Goal: Information Seeking & Learning: Find specific fact

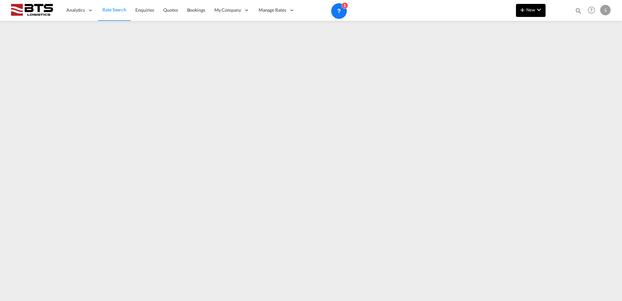
click at [531, 10] on span "New" at bounding box center [531, 9] width 24 height 5
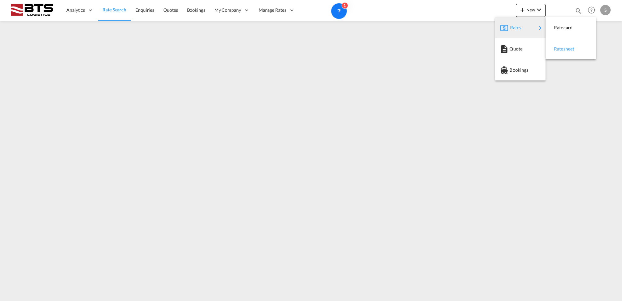
click at [560, 49] on span "Ratesheet" at bounding box center [557, 48] width 7 height 13
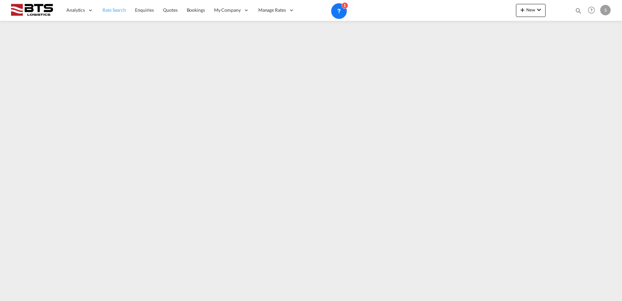
click at [117, 14] on link "Rate Search" at bounding box center [114, 10] width 33 height 21
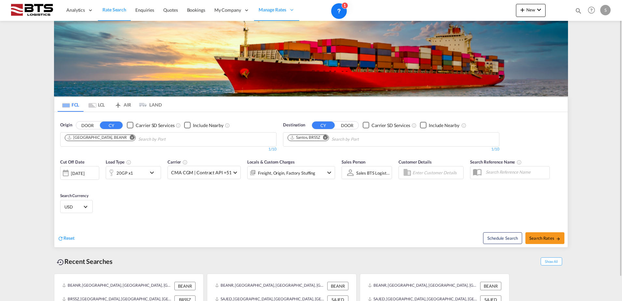
click at [327, 137] on md-icon "Remove" at bounding box center [325, 137] width 5 height 5
paste input "QASIM"
type input "port qas"
click at [308, 158] on div "Umm Qasr [GEOGRAPHIC_DATA] [GEOGRAPHIC_DATA]" at bounding box center [338, 154] width 124 height 20
click at [379, 138] on md-icon "Remove" at bounding box center [381, 137] width 5 height 5
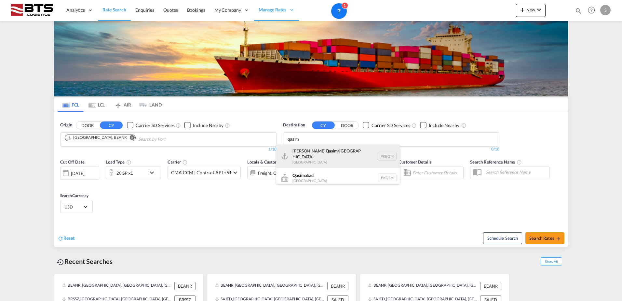
type input "qasim"
click at [341, 158] on div "[PERSON_NAME] /[GEOGRAPHIC_DATA] [GEOGRAPHIC_DATA] PKBQM" at bounding box center [338, 155] width 124 height 23
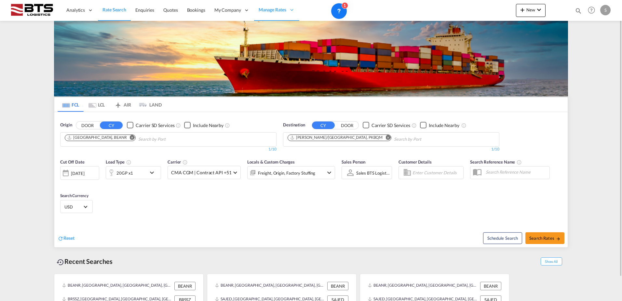
click at [130, 136] on md-icon "Remove" at bounding box center [132, 137] width 5 height 5
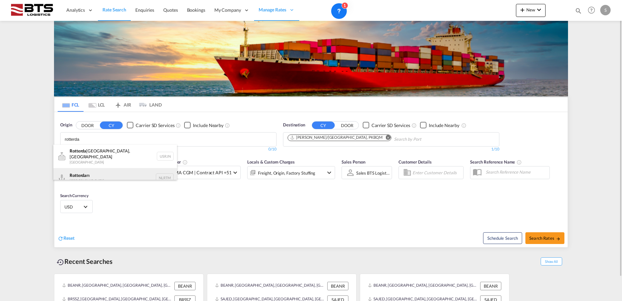
type input "rotterda"
click at [109, 172] on div "Rotterda m [GEOGRAPHIC_DATA] NLRTM" at bounding box center [115, 178] width 124 height 20
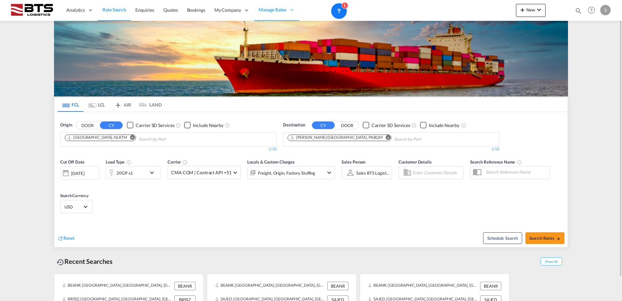
click at [138, 170] on div "20GP x1" at bounding box center [126, 172] width 40 height 13
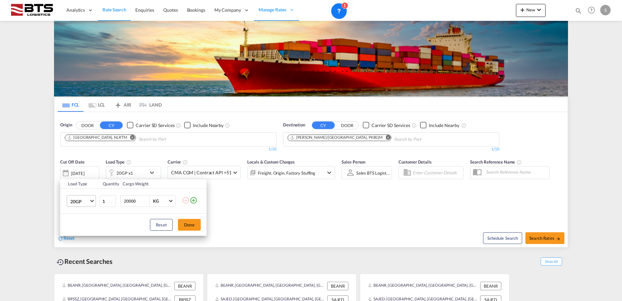
click at [87, 203] on span "20GP" at bounding box center [79, 201] width 19 height 7
click at [90, 230] on md-option "40HC" at bounding box center [87, 233] width 44 height 16
click at [189, 221] on button "Done" at bounding box center [189, 225] width 23 height 12
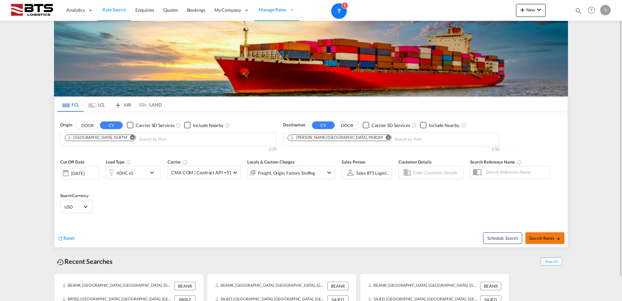
click at [547, 238] on span "Search Rates" at bounding box center [544, 237] width 31 height 5
type input "NLRTM to PKBQM / [DATE]"
